Goal: Information Seeking & Learning: Learn about a topic

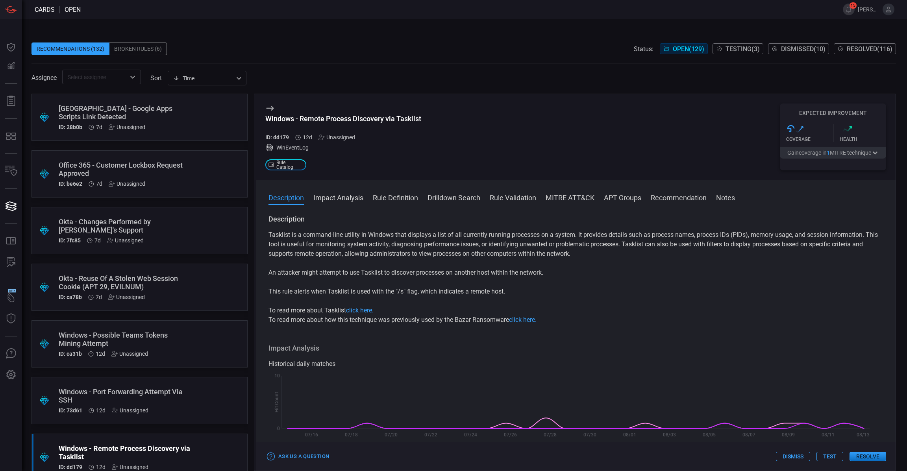
click at [567, 196] on button "MITRE ATT&CK" at bounding box center [570, 197] width 49 height 9
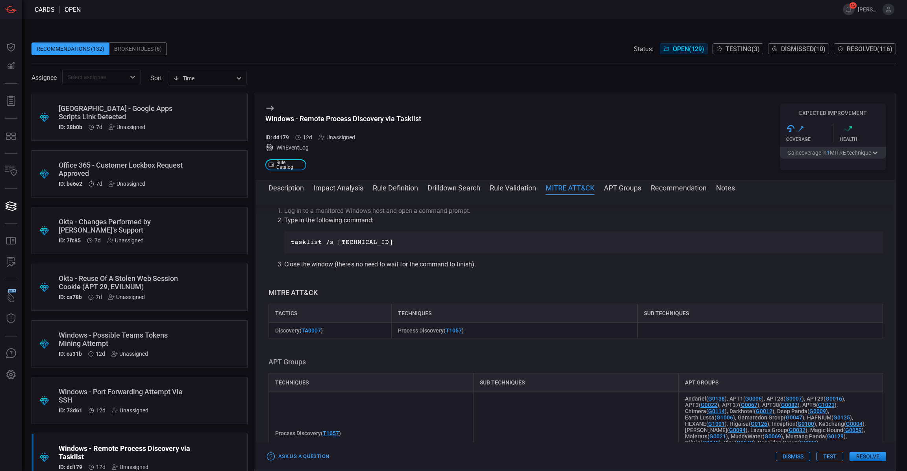
scroll to position [640, 0]
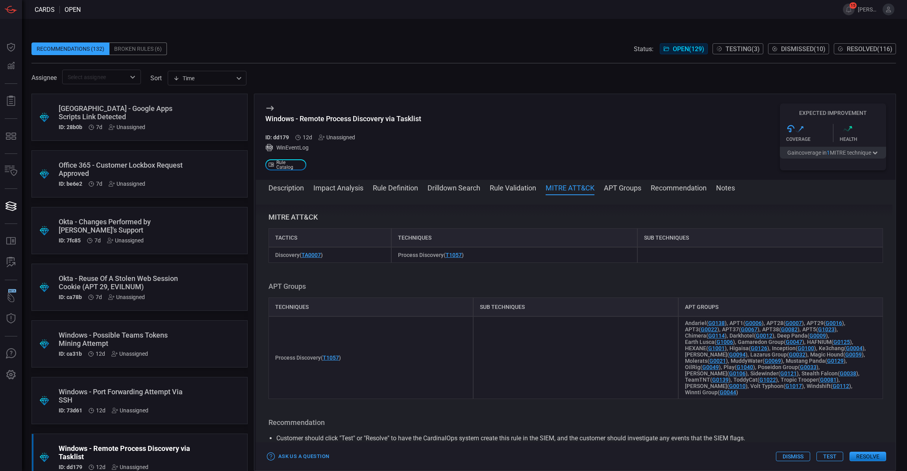
drag, startPoint x: 143, startPoint y: 345, endPoint x: 111, endPoint y: 333, distance: 34.0
click at [111, 333] on div "Windows - Possible Teams Tokens Mining Attempt" at bounding box center [125, 339] width 132 height 17
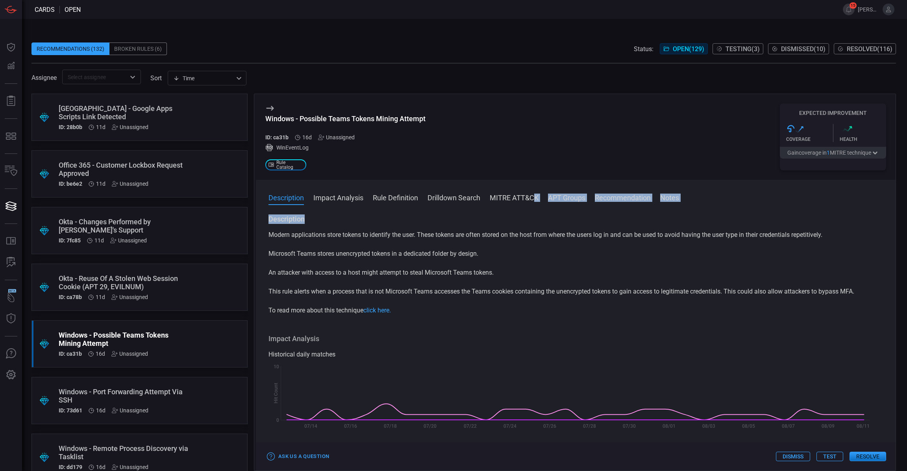
drag, startPoint x: 704, startPoint y: 241, endPoint x: 533, endPoint y: 189, distance: 178.3
click at [533, 189] on div "Description Impact Analysis Rule Definition Drilldown Search MITRE ATT&CK APT G…" at bounding box center [576, 325] width 640 height 291
click at [501, 194] on button "MITRE ATT&CK" at bounding box center [514, 197] width 49 height 9
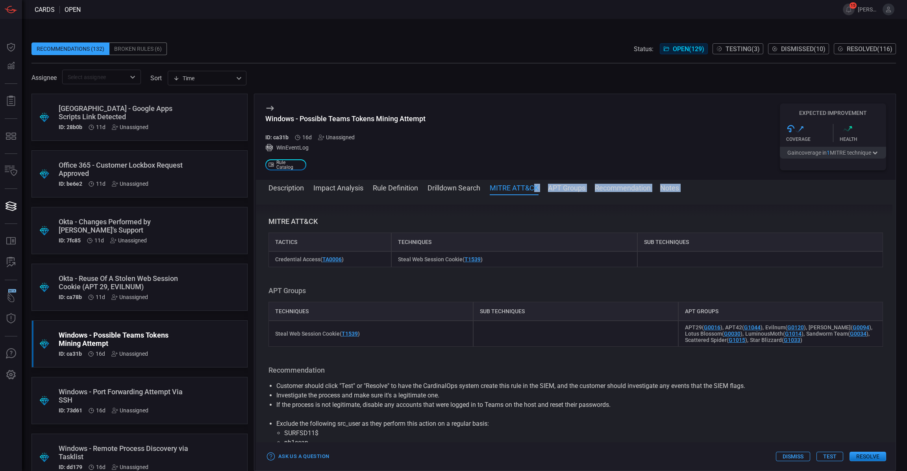
scroll to position [398, 0]
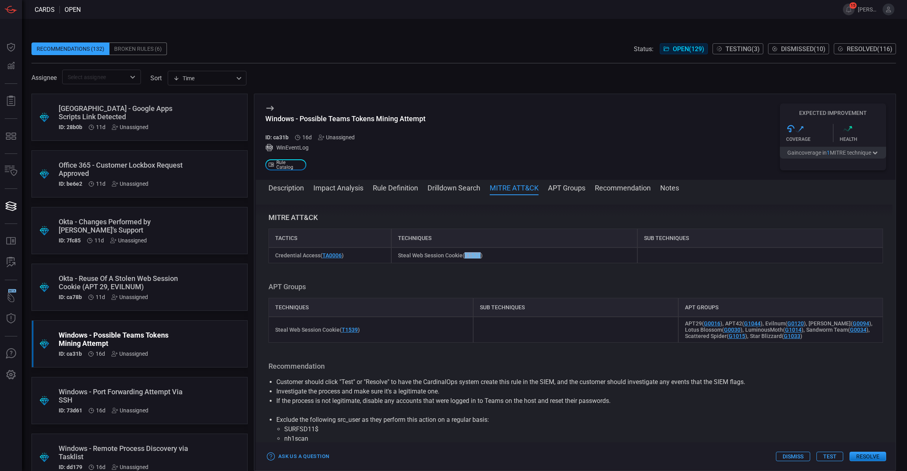
drag, startPoint x: 480, startPoint y: 257, endPoint x: 463, endPoint y: 256, distance: 17.0
click at [463, 256] on span "Steal Web Session Cookie ( T1539 )" at bounding box center [440, 255] width 85 height 6
copy link "T1539"
drag, startPoint x: 430, startPoint y: 117, endPoint x: 263, endPoint y: 118, distance: 166.2
click at [263, 118] on div "Windows - Possible Teams Tokens Mining Attempt ID: ca31b 16d Unassigned WinEven…" at bounding box center [576, 137] width 640 height 86
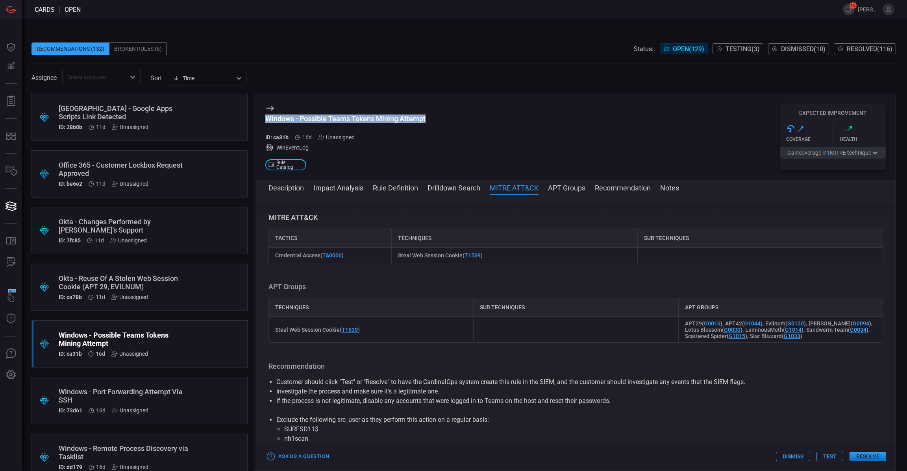
copy div "Windows - Possible Teams Tokens Mining Attempt"
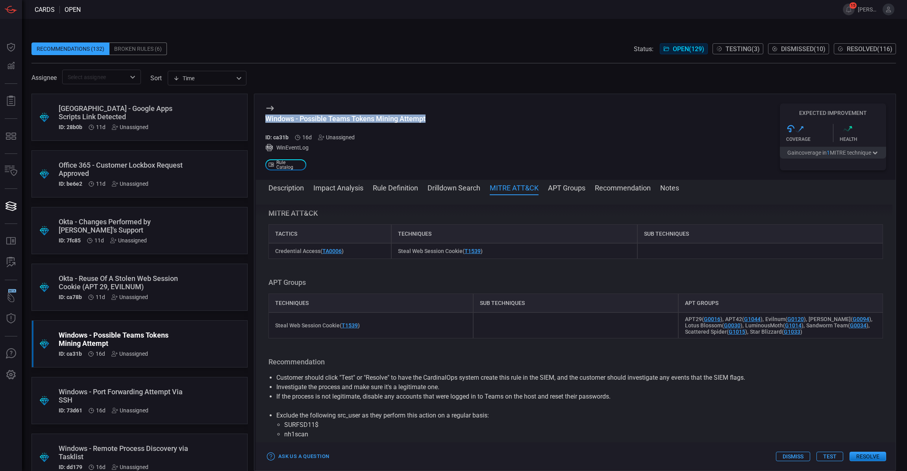
scroll to position [402, 0]
click at [291, 188] on button "Description" at bounding box center [286, 187] width 35 height 9
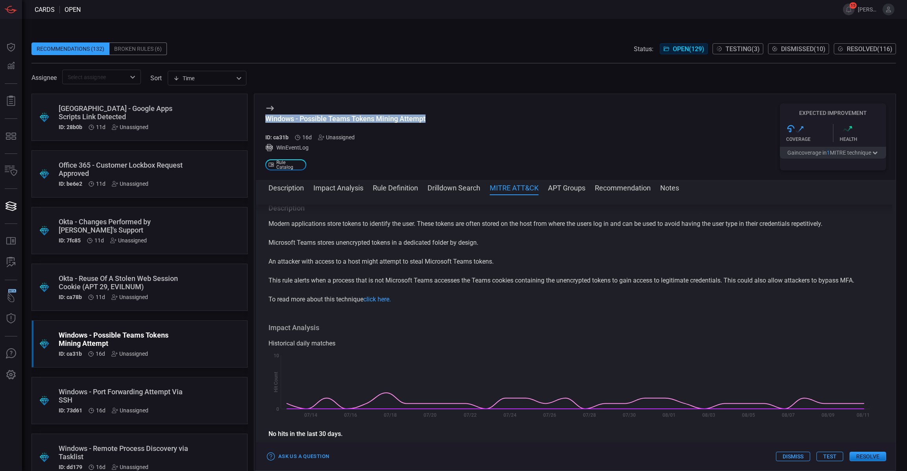
scroll to position [0, 0]
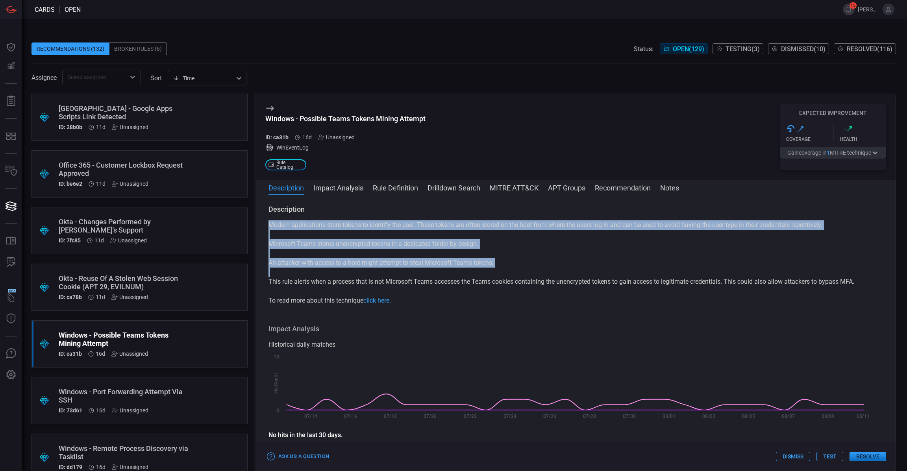
drag, startPoint x: 271, startPoint y: 221, endPoint x: 426, endPoint y: 288, distance: 169.2
click at [426, 288] on div "Modern applications store tokens to identify the user. These tokens are often s…" at bounding box center [576, 263] width 615 height 85
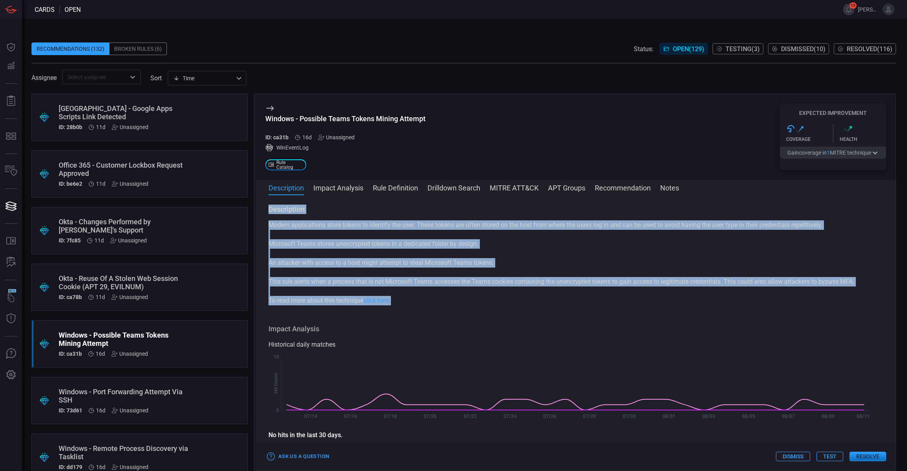
drag, startPoint x: 416, startPoint y: 302, endPoint x: 273, endPoint y: 204, distance: 173.9
click at [273, 204] on div "Description Impact Analysis Rule Definition Drilldown Search MITRE ATT&CK APT G…" at bounding box center [576, 325] width 640 height 291
copy div "Description Modern applications store tokens to identify the user. These tokens…"
